Goal: Task Accomplishment & Management: Manage account settings

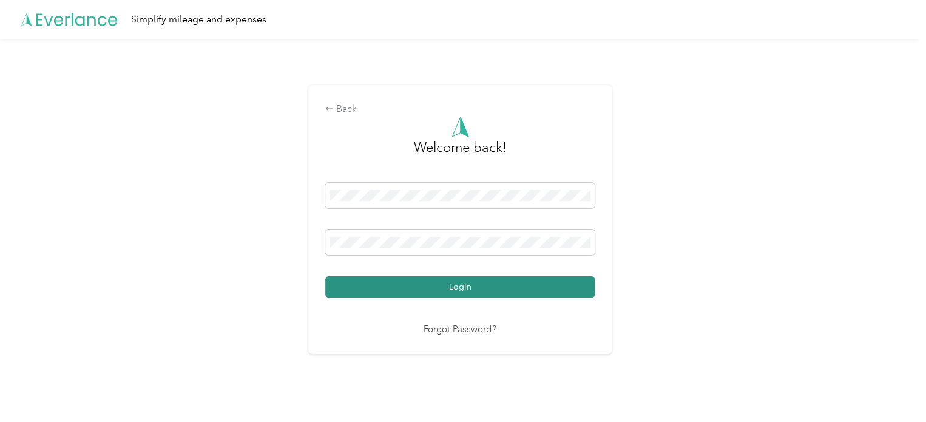
click at [431, 286] on button "Login" at bounding box center [459, 286] width 269 height 21
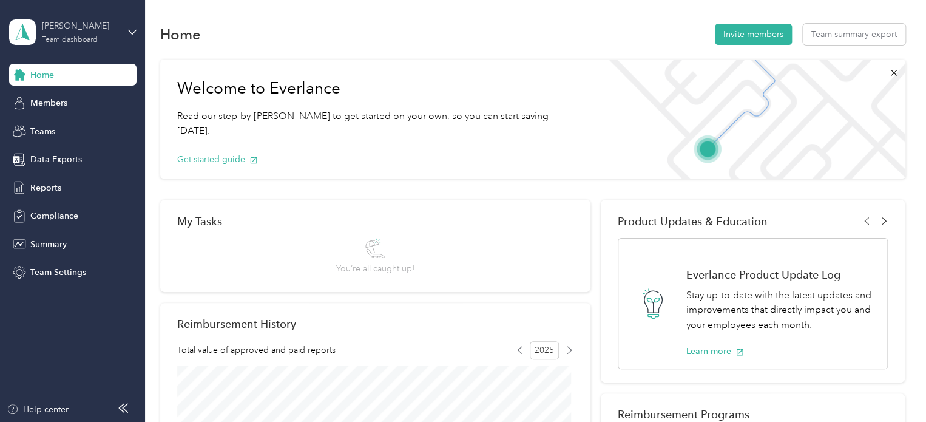
click at [73, 38] on div "Team dashboard" at bounding box center [70, 39] width 56 height 7
click at [89, 126] on div "Personal dashboard" at bounding box center [57, 122] width 76 height 13
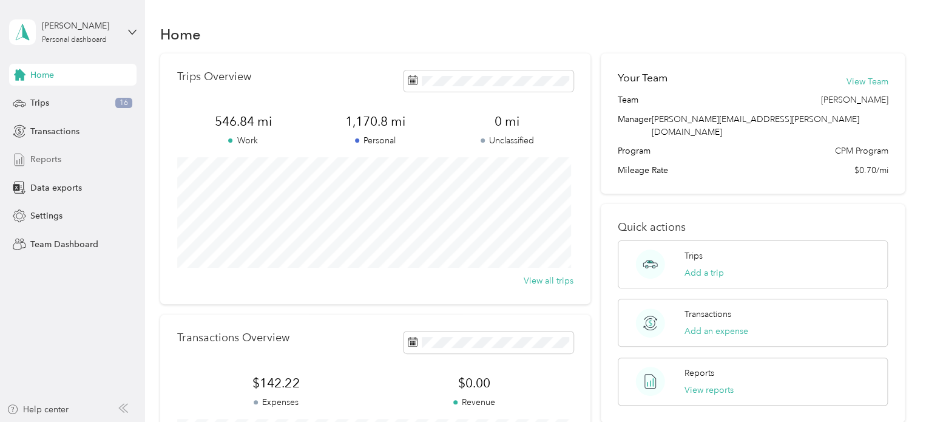
click at [46, 153] on span "Reports" at bounding box center [45, 159] width 31 height 13
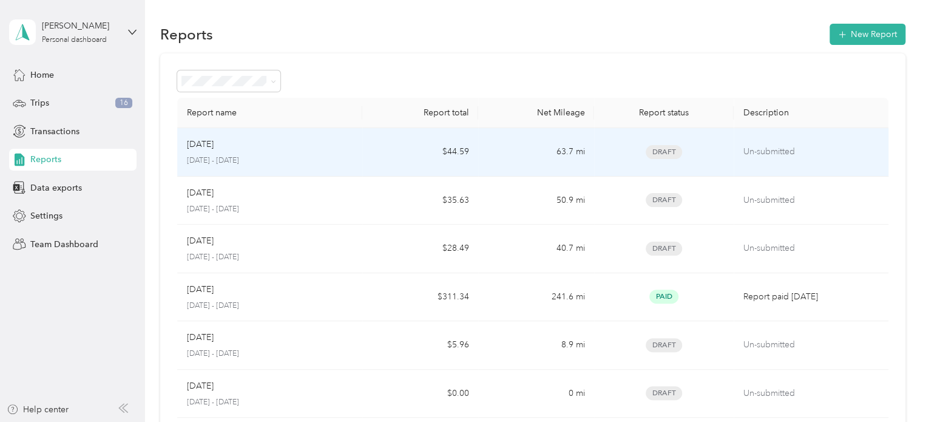
click at [348, 140] on div "[DATE]" at bounding box center [270, 144] width 166 height 13
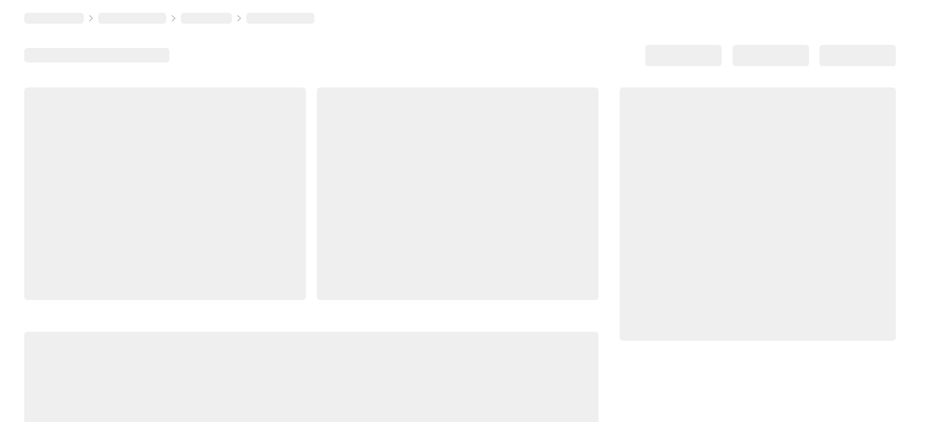
click at [348, 140] on div at bounding box center [457, 193] width 281 height 212
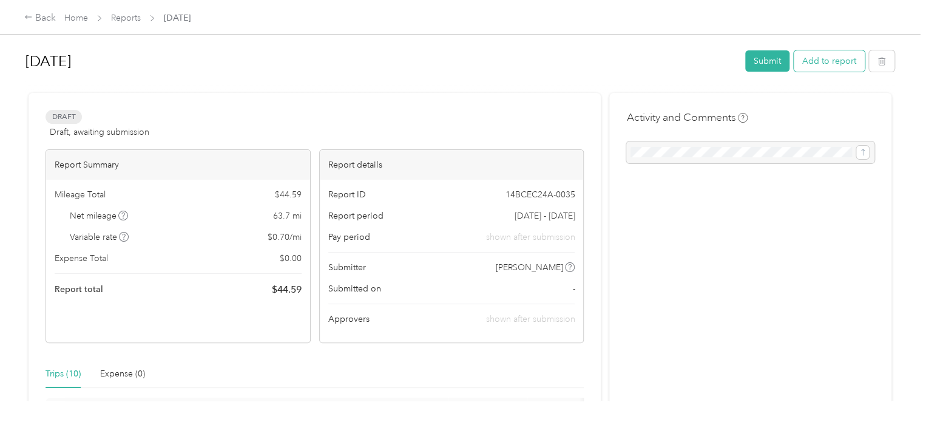
click at [819, 59] on button "Add to report" at bounding box center [828, 60] width 71 height 21
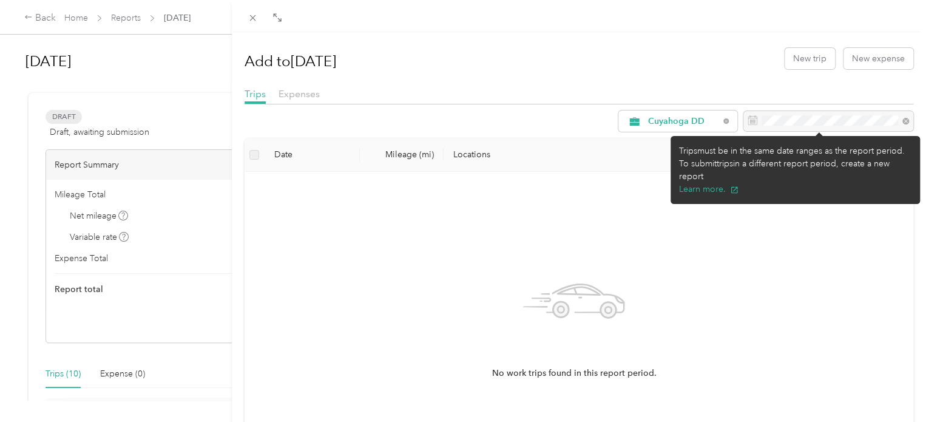
click at [813, 111] on div at bounding box center [828, 121] width 170 height 21
click at [842, 125] on div at bounding box center [828, 121] width 170 height 21
click at [899, 119] on div at bounding box center [828, 121] width 170 height 21
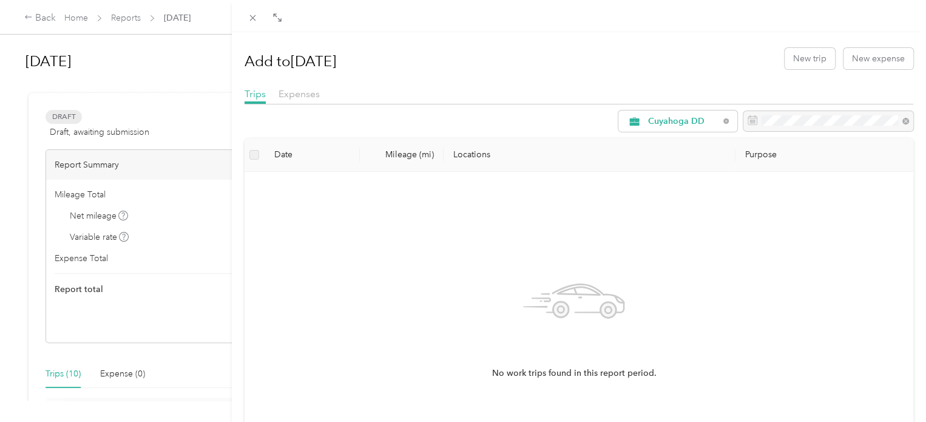
click at [130, 13] on div "Add to Aug 2025 New trip New expense Trips Expenses Cuyahoga DD Date Mileage (m…" at bounding box center [463, 211] width 926 height 422
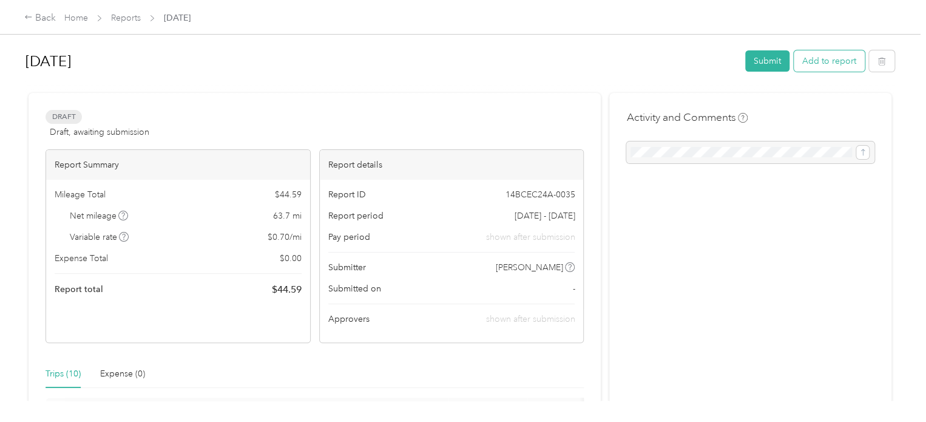
click at [819, 67] on button "Add to report" at bounding box center [828, 60] width 71 height 21
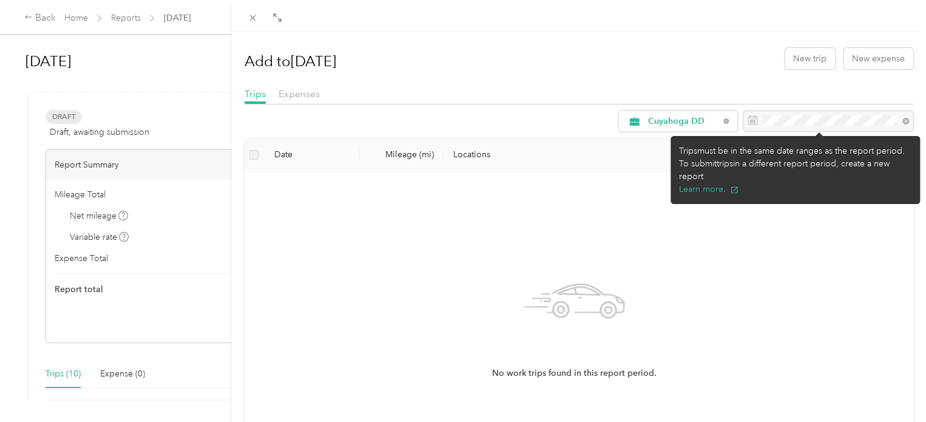
click at [782, 121] on div at bounding box center [828, 121] width 170 height 21
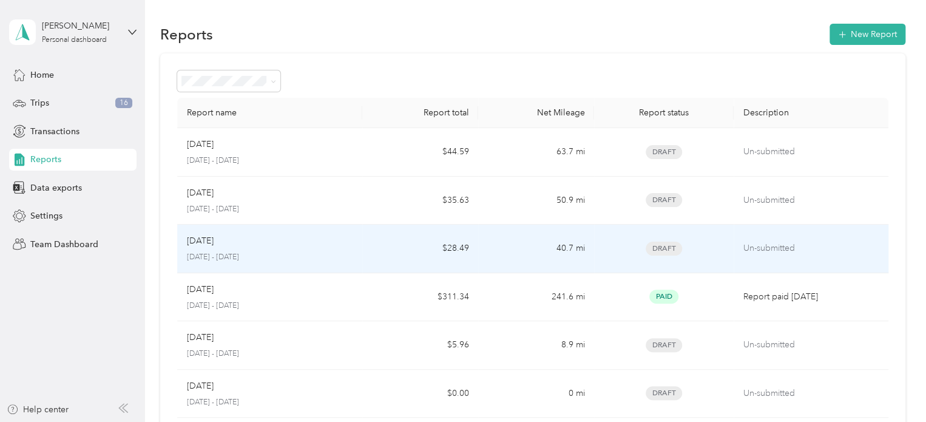
click at [759, 256] on td "Un-submitted" at bounding box center [810, 248] width 155 height 49
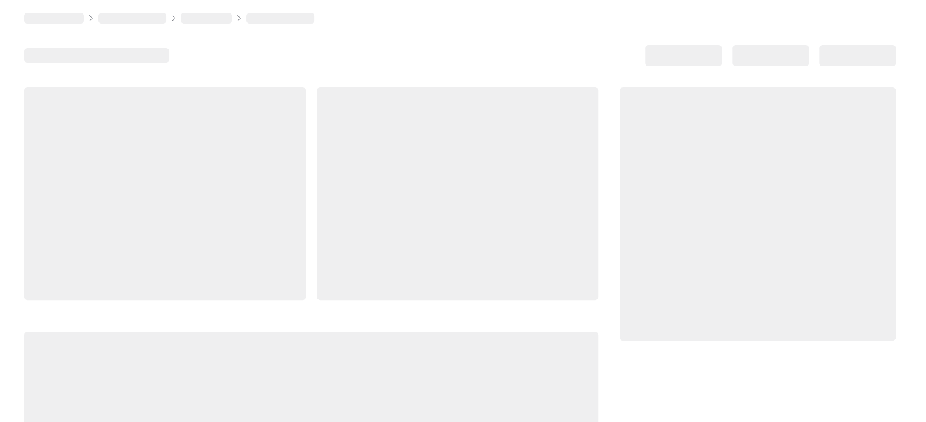
click at [759, 256] on div at bounding box center [757, 213] width 276 height 253
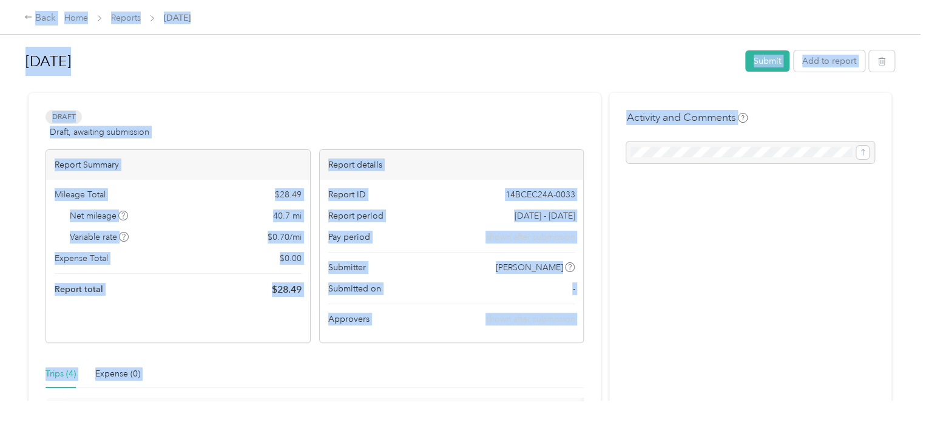
click at [782, 238] on div "Activity and Comments" at bounding box center [750, 402] width 282 height 618
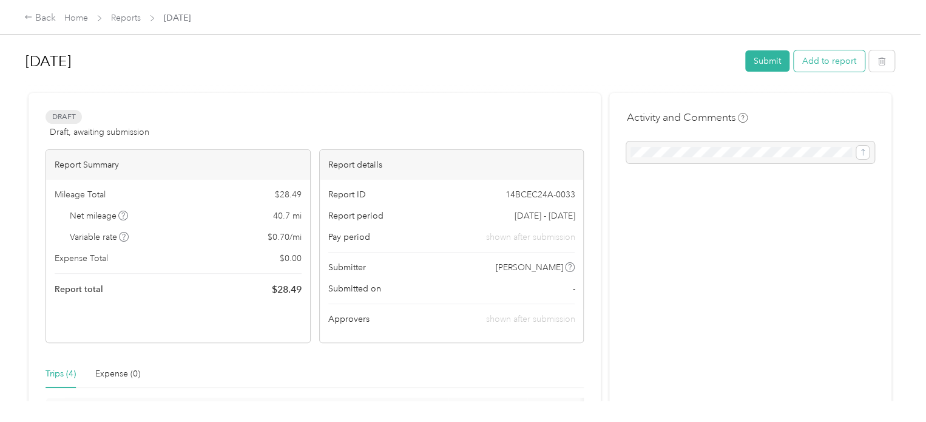
click at [818, 69] on button "Add to report" at bounding box center [828, 60] width 71 height 21
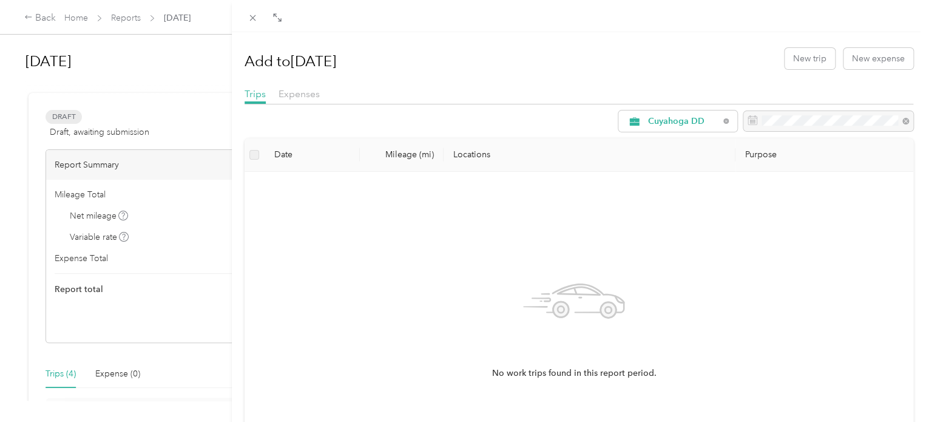
click at [824, 115] on div at bounding box center [828, 121] width 170 height 21
click at [628, 38] on div "Add to Jun 2025 New trip New expense Trips Expenses Cuyahoga DD Date Mileage (m…" at bounding box center [579, 243] width 694 height 422
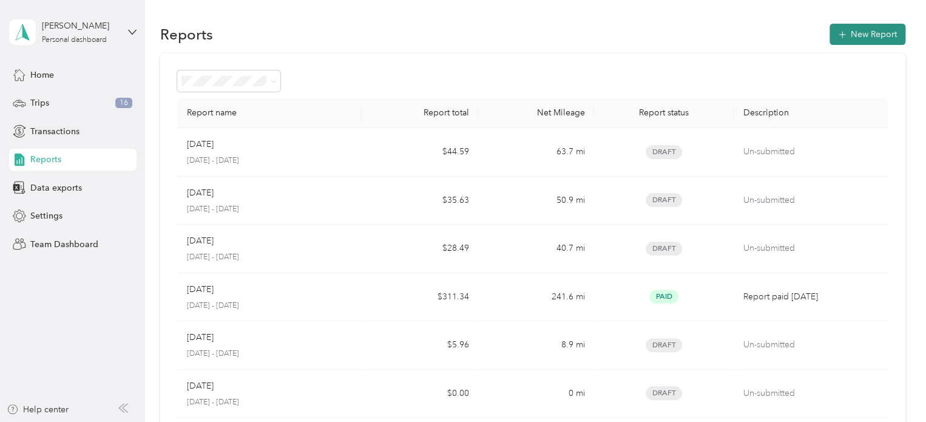
click at [836, 39] on button "New Report" at bounding box center [867, 34] width 76 height 21
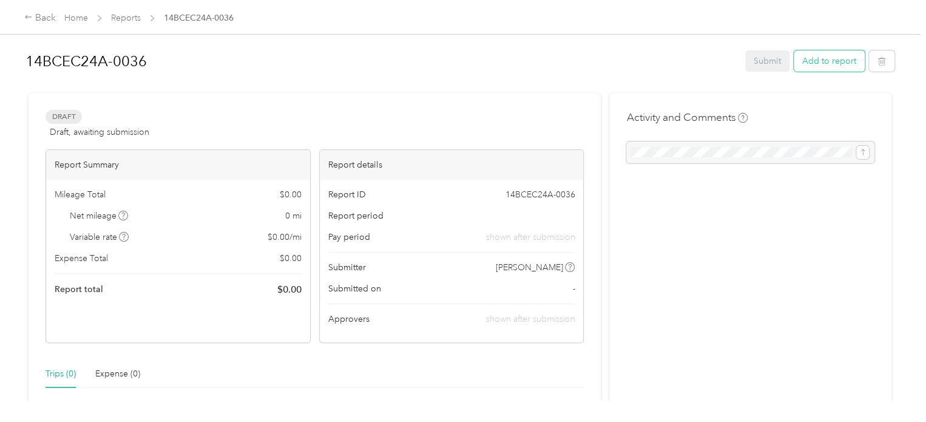
click at [849, 62] on button "Add to report" at bounding box center [828, 60] width 71 height 21
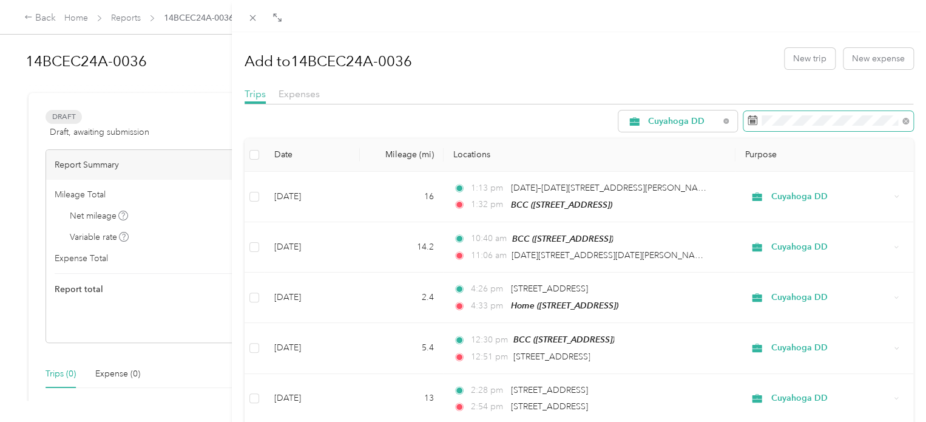
click at [782, 127] on span at bounding box center [828, 121] width 170 height 21
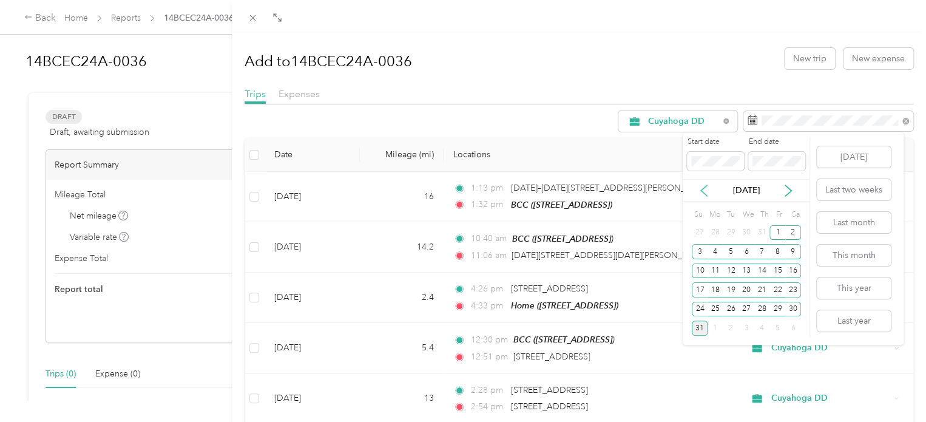
click at [699, 190] on icon at bounding box center [703, 190] width 12 height 12
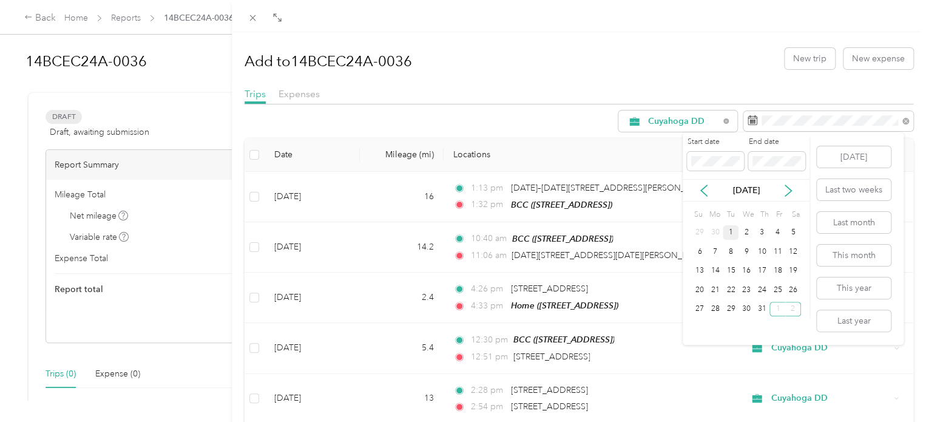
click at [728, 226] on div "1" at bounding box center [730, 232] width 16 height 15
click at [793, 189] on icon at bounding box center [788, 190] width 12 height 12
click at [775, 235] on div "5" at bounding box center [777, 232] width 16 height 15
click at [697, 192] on icon at bounding box center [703, 190] width 12 height 12
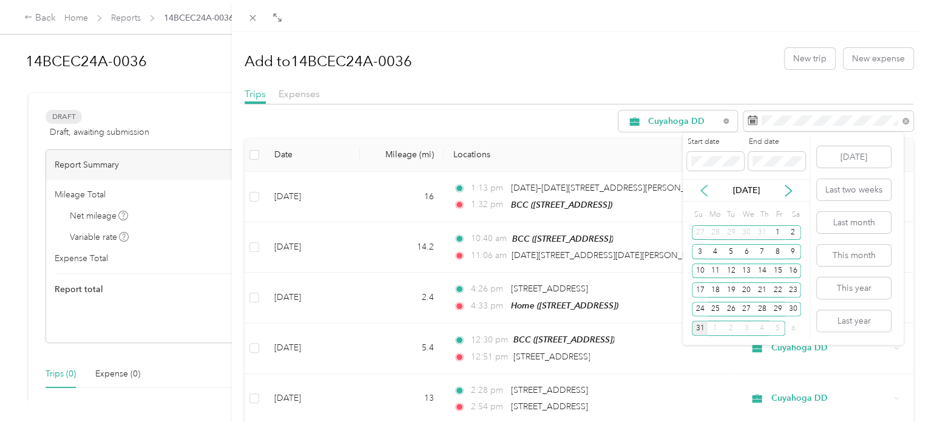
click at [704, 192] on icon at bounding box center [703, 190] width 6 height 11
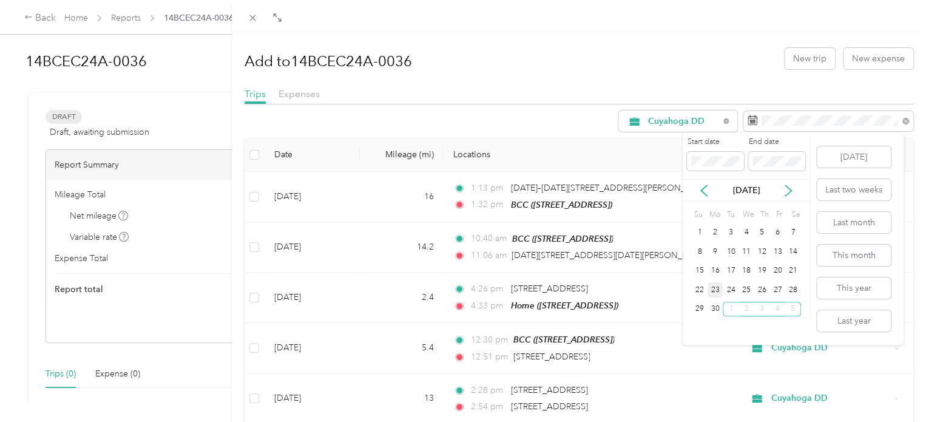
click at [715, 292] on div "23" at bounding box center [715, 289] width 16 height 15
click at [788, 190] on icon at bounding box center [788, 190] width 12 height 12
click at [782, 191] on icon at bounding box center [788, 190] width 12 height 12
click at [788, 189] on icon at bounding box center [788, 190] width 12 height 12
click at [776, 236] on div "5" at bounding box center [777, 232] width 16 height 15
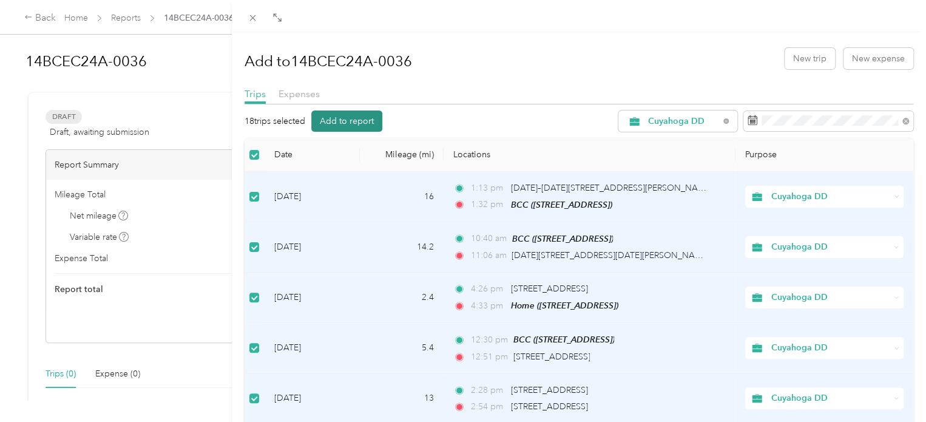
click at [359, 123] on button "Add to report" at bounding box center [346, 120] width 71 height 21
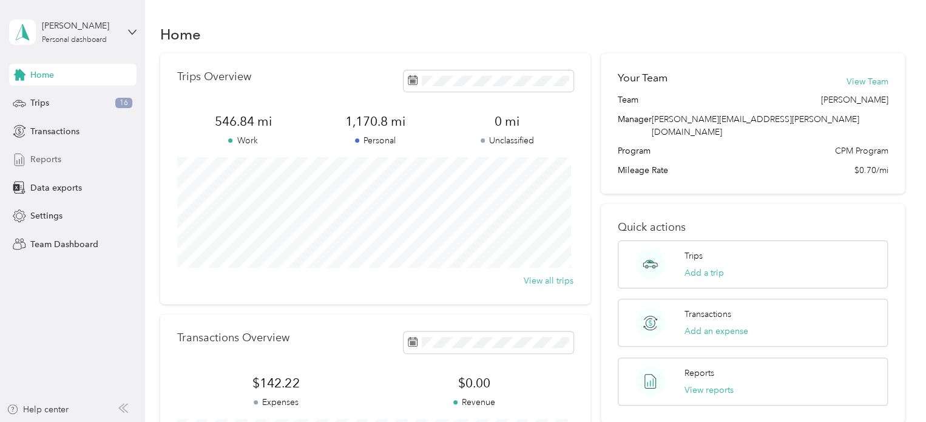
click at [54, 160] on span "Reports" at bounding box center [45, 159] width 31 height 13
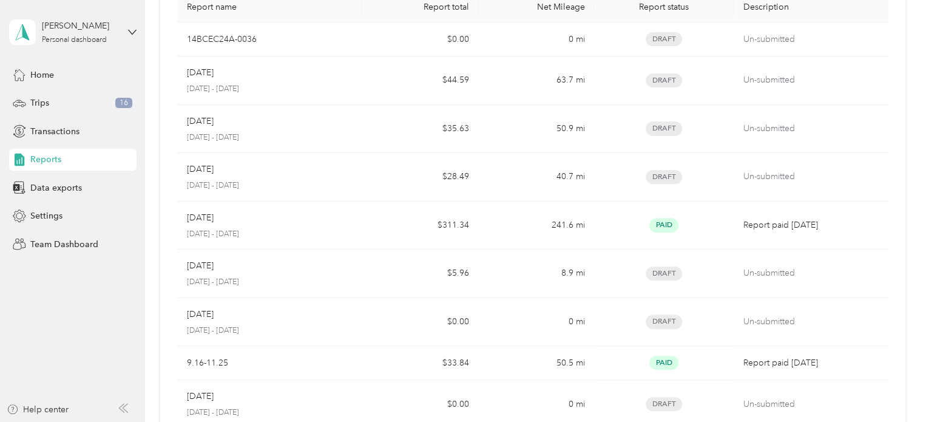
scroll to position [105, 0]
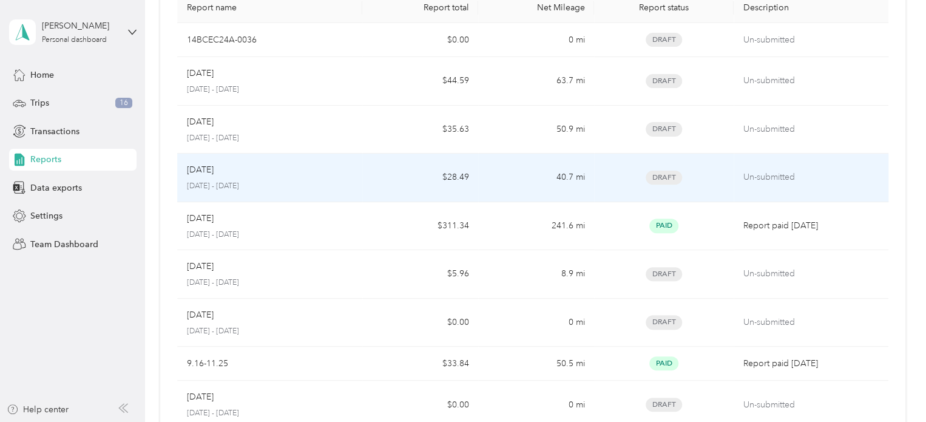
click at [728, 181] on td "Draft" at bounding box center [663, 177] width 139 height 49
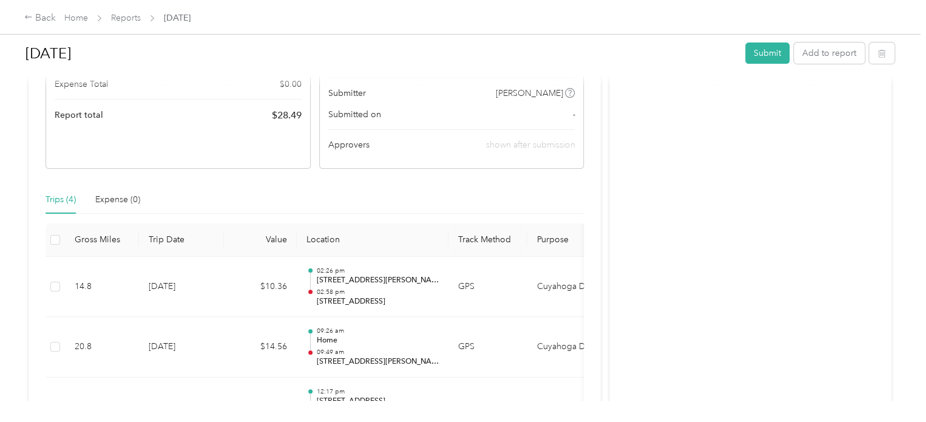
scroll to position [178, 0]
